Goal: Task Accomplishment & Management: Manage account settings

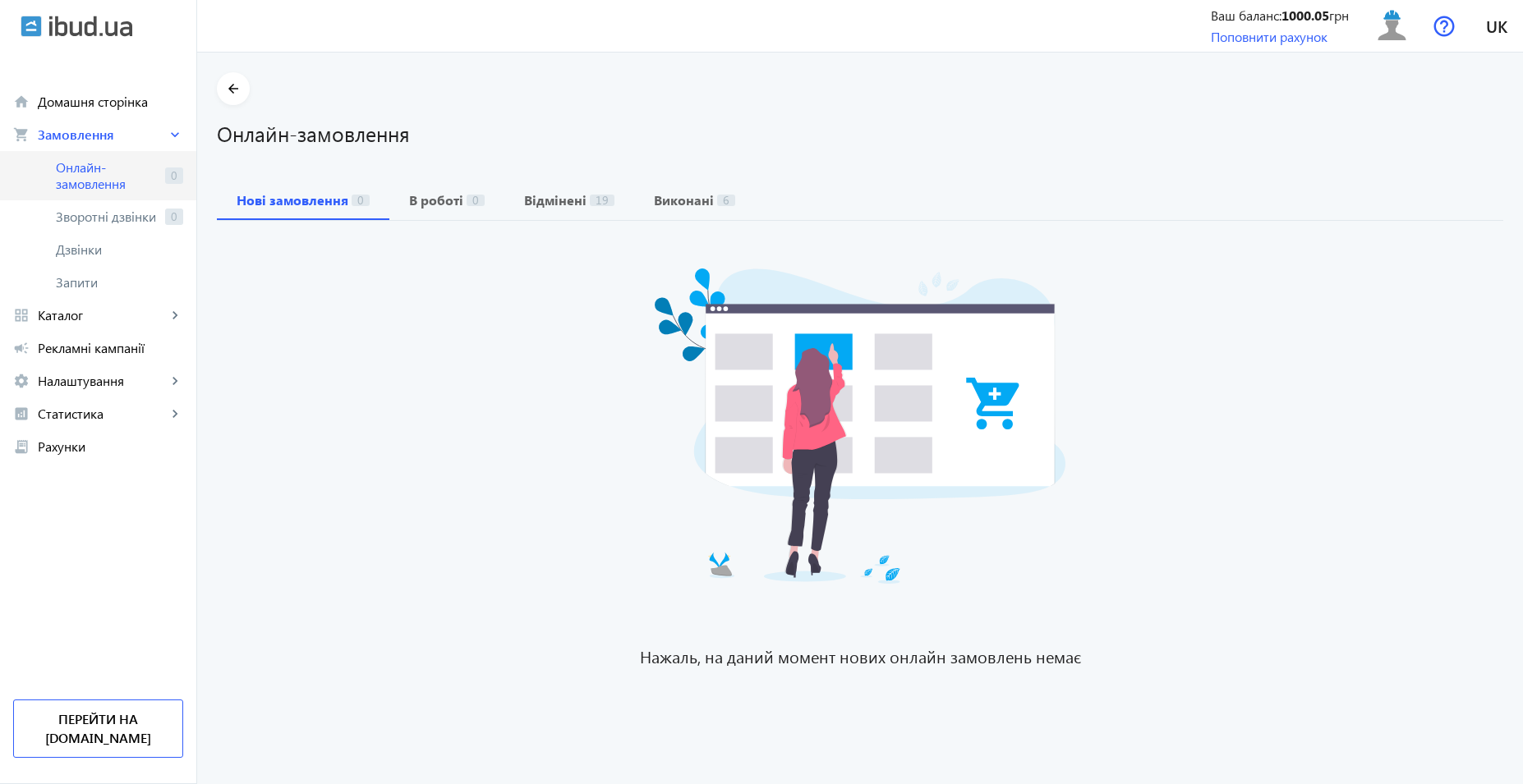
click at [81, 178] on span "Онлайн-замовлення" at bounding box center [107, 176] width 103 height 33
